Goal: Information Seeking & Learning: Learn about a topic

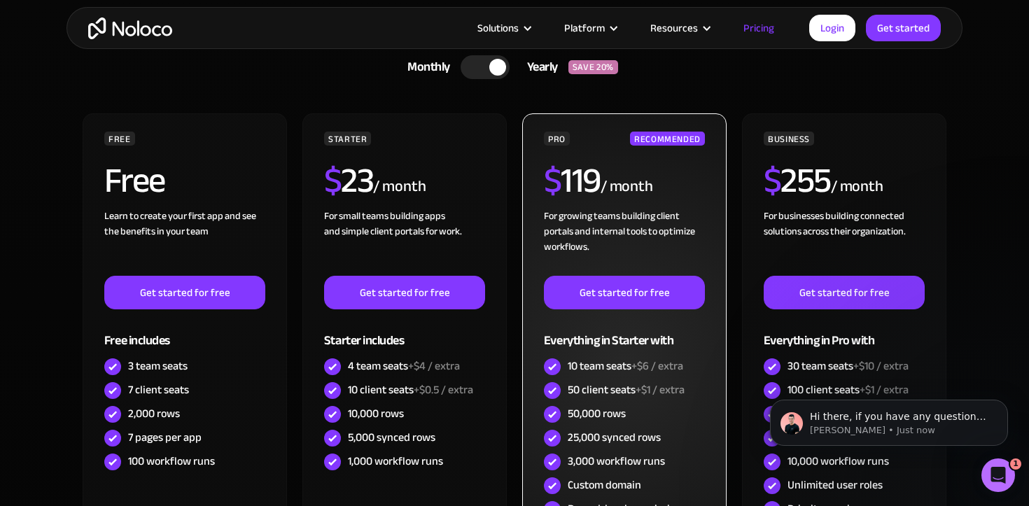
click at [575, 170] on h2 "$ 119" at bounding box center [572, 180] width 57 height 35
click at [604, 186] on div "/ month" at bounding box center [626, 187] width 52 height 22
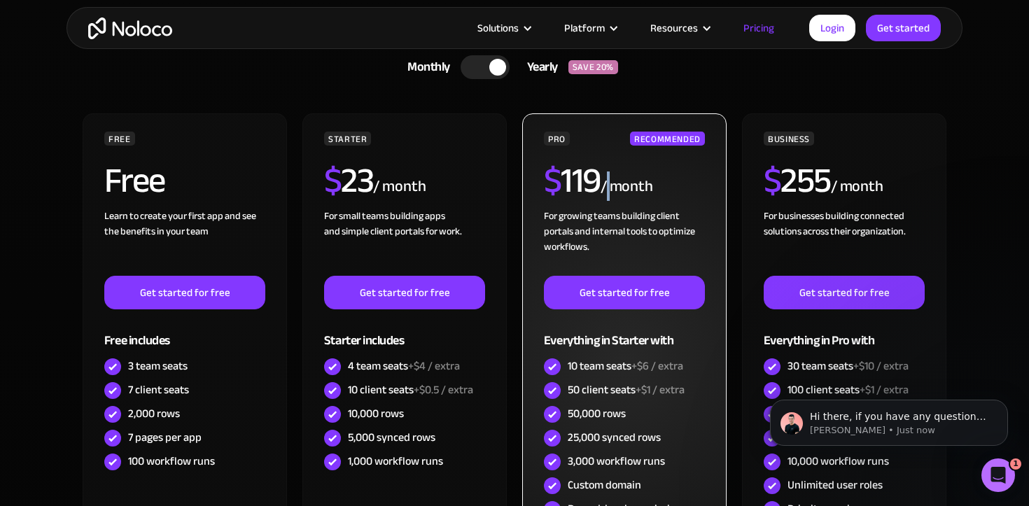
click at [604, 186] on div "/ month" at bounding box center [626, 187] width 52 height 22
click at [608, 191] on div "/ month" at bounding box center [626, 187] width 52 height 22
click at [605, 189] on div "/ month" at bounding box center [626, 187] width 52 height 22
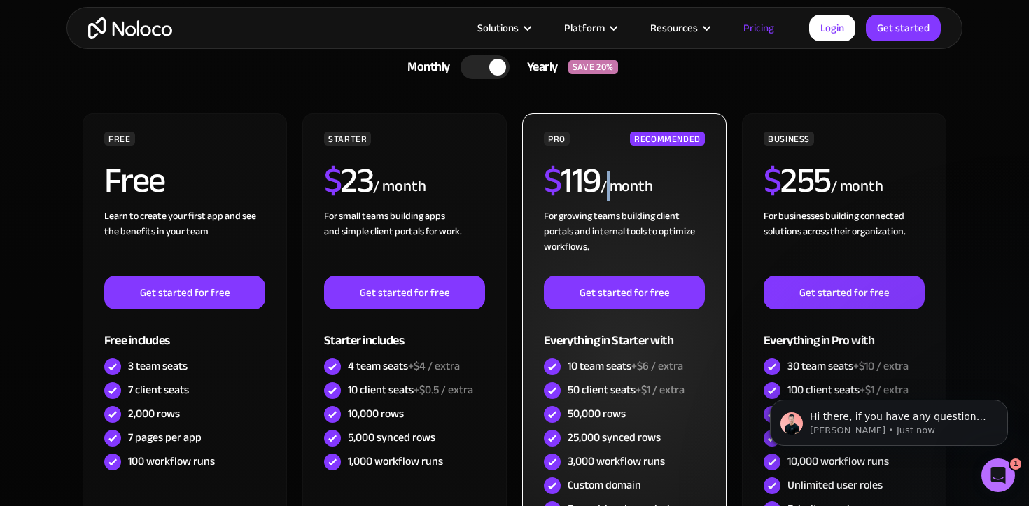
click at [605, 189] on div "/ month" at bounding box center [626, 187] width 52 height 22
click at [602, 188] on div "/ month" at bounding box center [626, 187] width 52 height 22
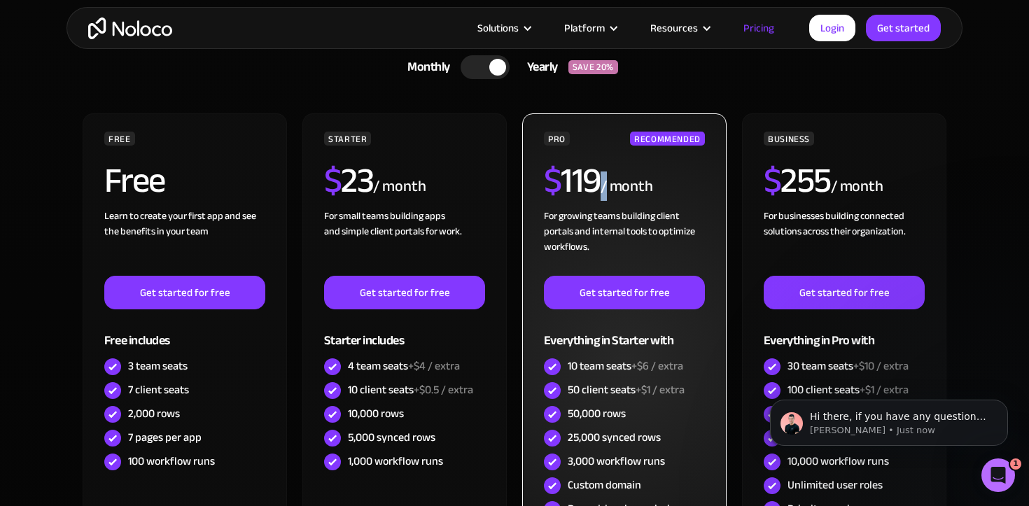
click at [610, 188] on div "/ month" at bounding box center [626, 187] width 52 height 22
click at [610, 189] on div "/ month" at bounding box center [626, 187] width 52 height 22
click at [608, 189] on div "/ month" at bounding box center [626, 187] width 52 height 22
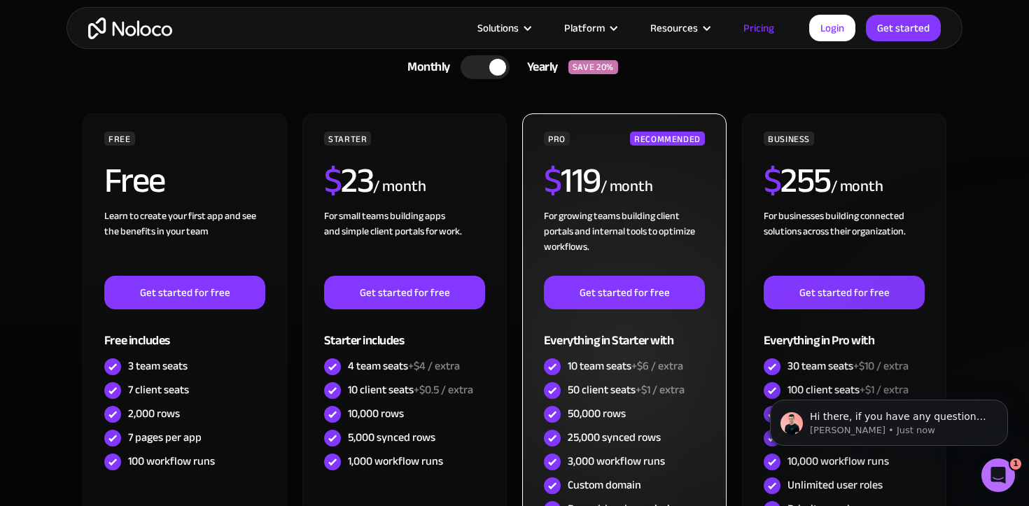
click at [608, 189] on div "/ month" at bounding box center [626, 187] width 52 height 22
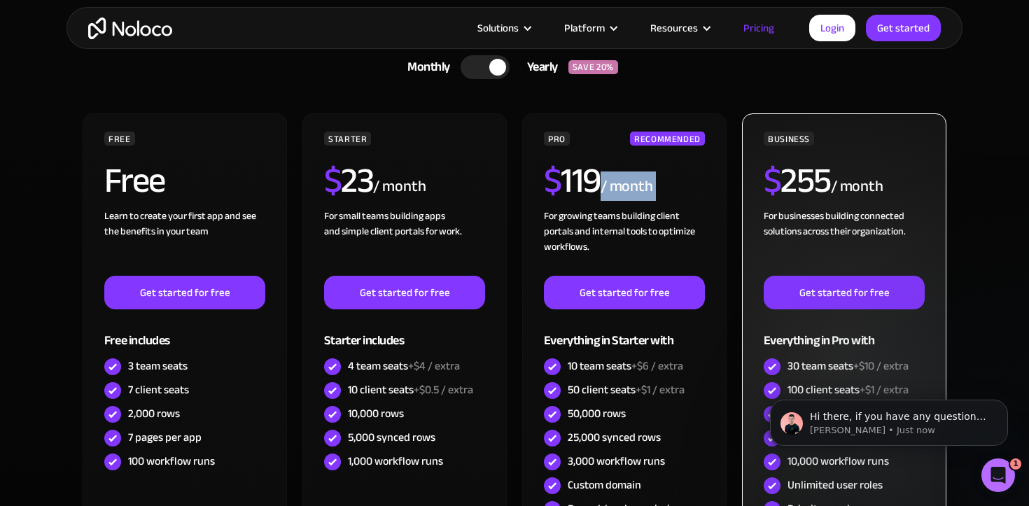
click at [794, 173] on h2 "$ 255" at bounding box center [796, 180] width 67 height 35
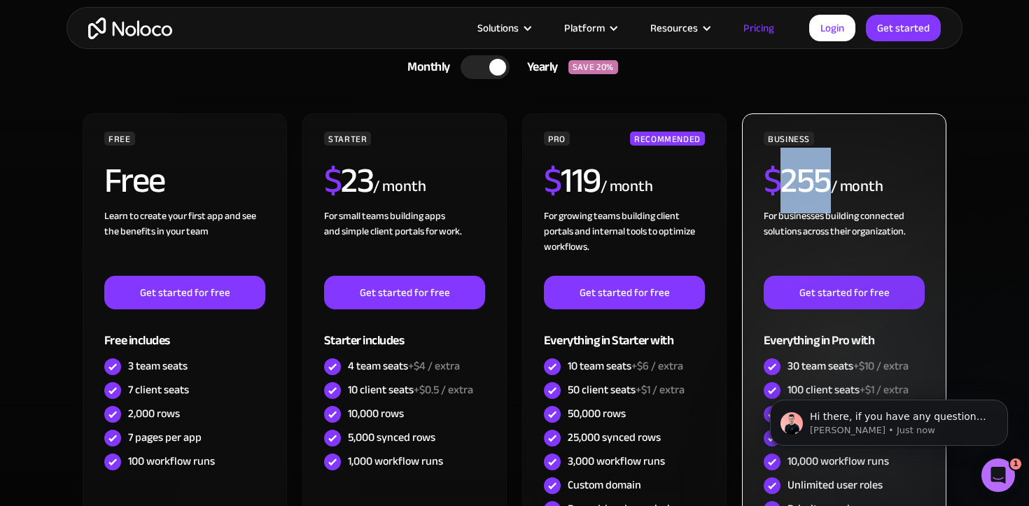
click at [794, 173] on h2 "$ 255" at bounding box center [796, 180] width 67 height 35
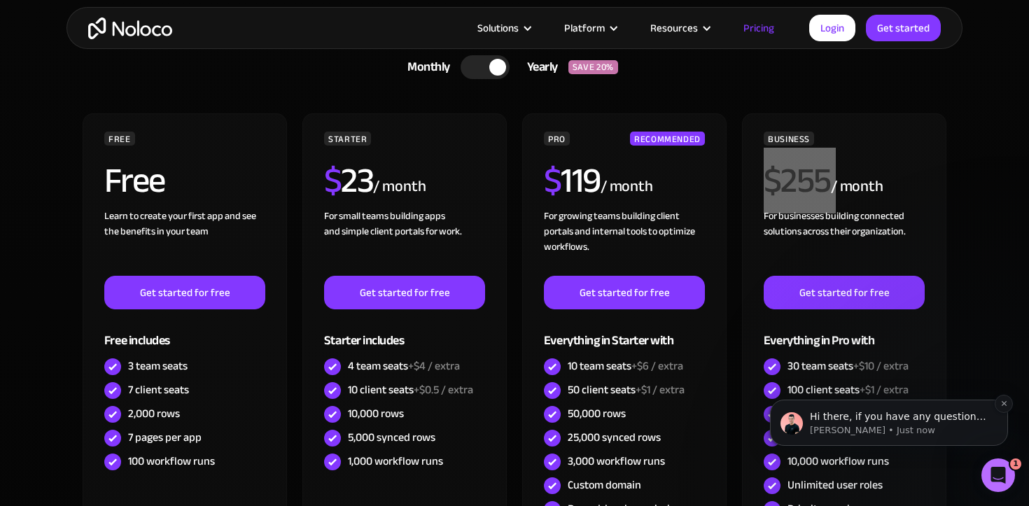
click at [831, 429] on p "[PERSON_NAME] • Just now" at bounding box center [900, 430] width 181 height 13
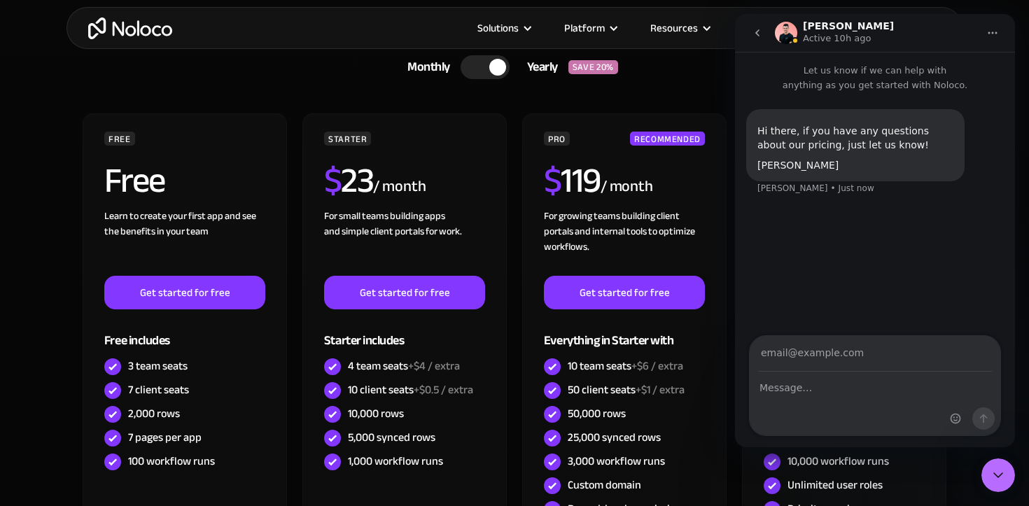
click at [990, 29] on icon "Home" at bounding box center [992, 32] width 11 height 11
click at [901, 191] on div "Hi there, if you have any questions about our pricing, just let us know! [PERSO…" at bounding box center [875, 160] width 258 height 103
click at [757, 32] on icon "go back" at bounding box center [757, 32] width 11 height 11
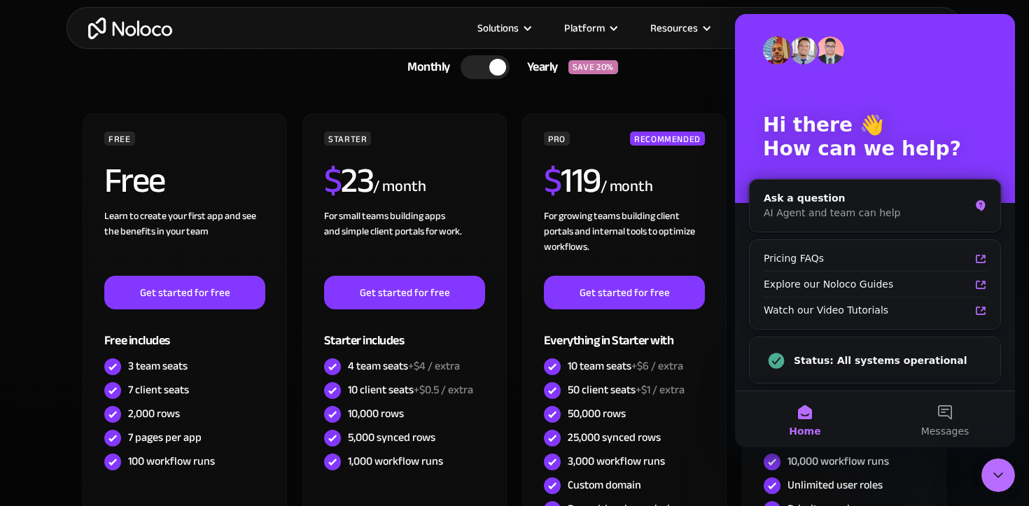
click at [686, 99] on div "Monthly Yearly SAVE 20% Monthly Yearly SAVE 20% FREE Free Learn to create your …" at bounding box center [514, 350] width 868 height 602
click at [1001, 470] on icon "Close Intercom Messenger" at bounding box center [998, 475] width 17 height 17
